Goal: Obtain resource: Obtain resource

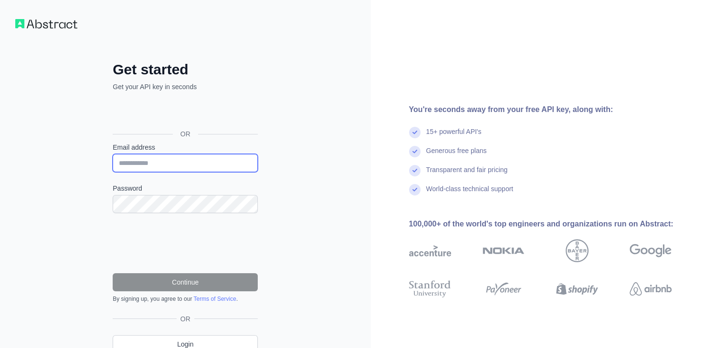
click at [188, 163] on input "Email address" at bounding box center [185, 163] width 145 height 18
type input "**********"
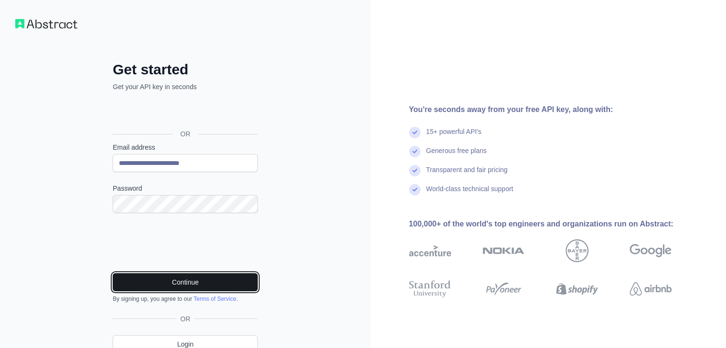
click at [157, 279] on button "Continue" at bounding box center [185, 282] width 145 height 18
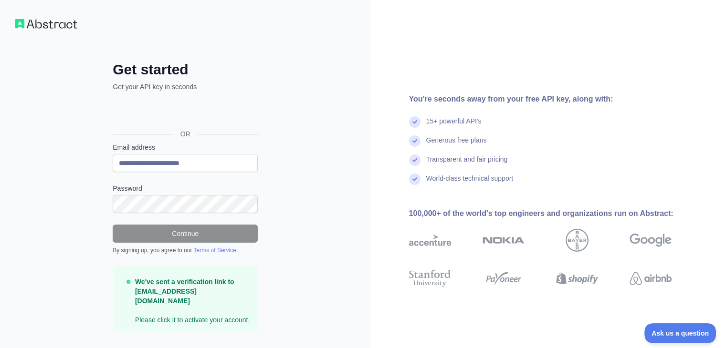
scroll to position [11, 0]
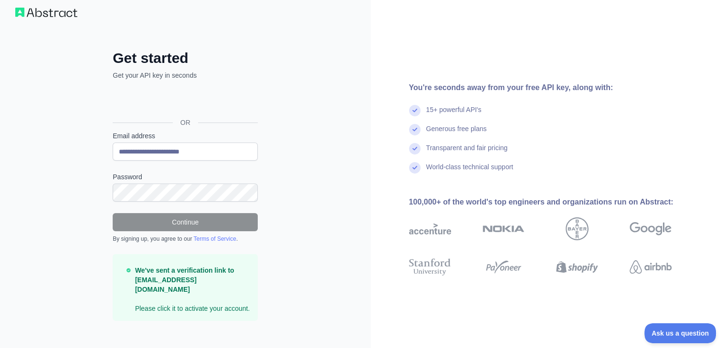
click at [200, 304] on div "We've sent a verification link to shubkhandekar64@gmail.com Please click it to …" at bounding box center [185, 287] width 145 height 67
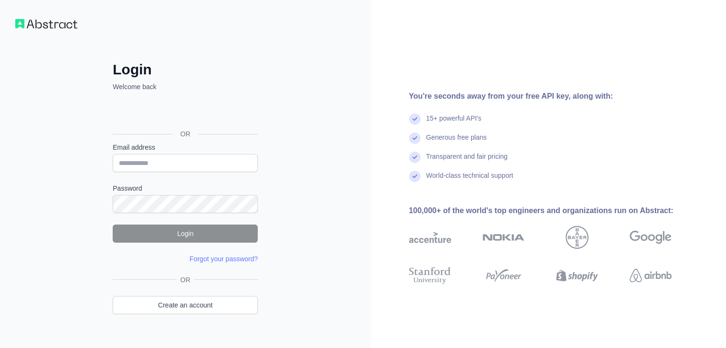
drag, startPoint x: 269, startPoint y: 109, endPoint x: 266, endPoint y: 137, distance: 27.8
click at [269, 109] on div "Login Welcome back OR Email address Password Login Forgot your password? Please…" at bounding box center [185, 201] width 183 height 281
click at [189, 159] on input "Email address" at bounding box center [185, 163] width 145 height 18
type input "**********"
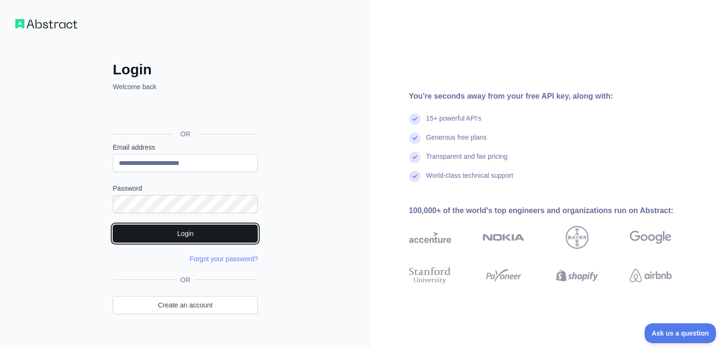
click at [182, 233] on button "Login" at bounding box center [185, 234] width 145 height 18
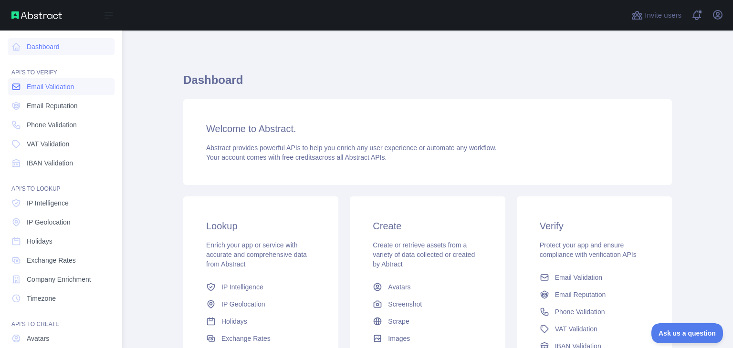
click at [59, 92] on link "Email Validation" at bounding box center [61, 86] width 107 height 17
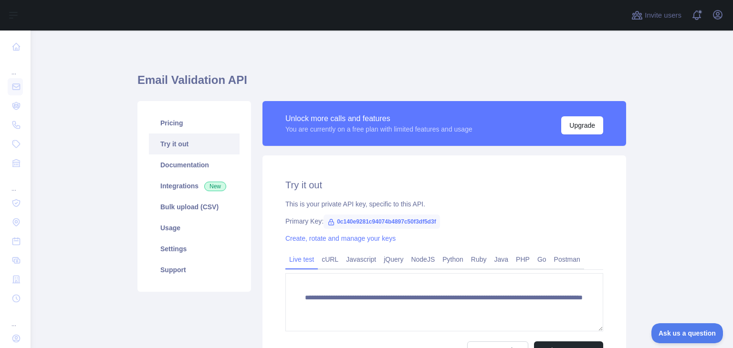
click at [422, 222] on span "0c140e9281c94074b4897c50f3df5d3f" at bounding box center [382, 222] width 116 height 14
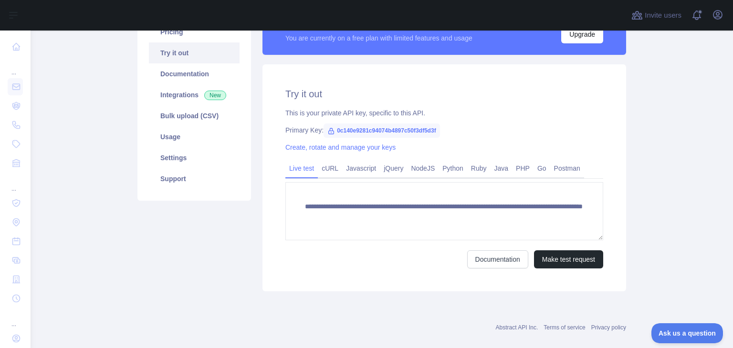
scroll to position [95, 0]
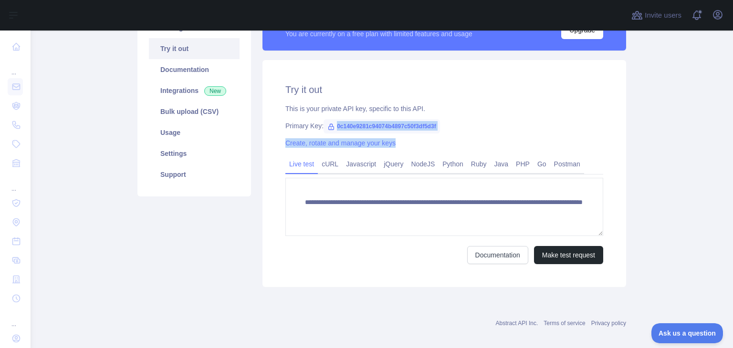
drag, startPoint x: 332, startPoint y: 126, endPoint x: 422, endPoint y: 137, distance: 90.9
click at [422, 137] on div "**********" at bounding box center [444, 173] width 364 height 227
click at [435, 128] on span "0c140e9281c94074b4897c50f3df5d3f" at bounding box center [382, 126] width 116 height 14
drag, startPoint x: 430, startPoint y: 123, endPoint x: 302, endPoint y: 211, distance: 155.4
click at [330, 191] on div "**********" at bounding box center [444, 173] width 364 height 227
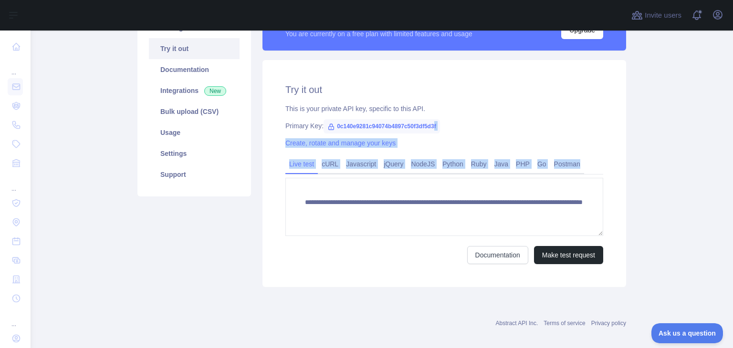
click at [494, 125] on div "Primary Key: 0c140e9281c94074b4897c50f3df5d3f" at bounding box center [444, 126] width 318 height 10
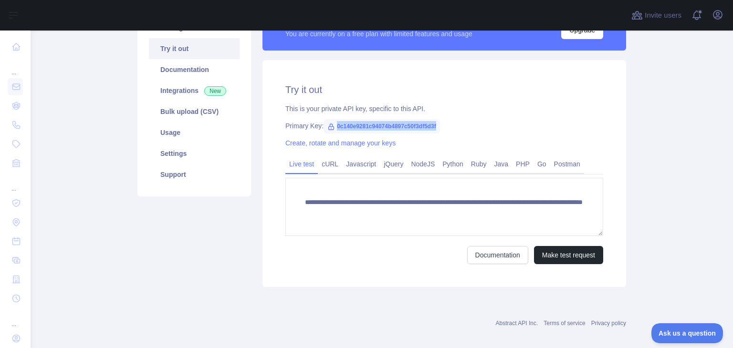
drag, startPoint x: 332, startPoint y: 125, endPoint x: 432, endPoint y: 123, distance: 100.2
click at [432, 123] on span "0c140e9281c94074b4897c50f3df5d3f" at bounding box center [382, 126] width 116 height 14
copy span "0c140e9281c94074b4897c50f3df5d3f"
